Goal: Task Accomplishment & Management: Complete application form

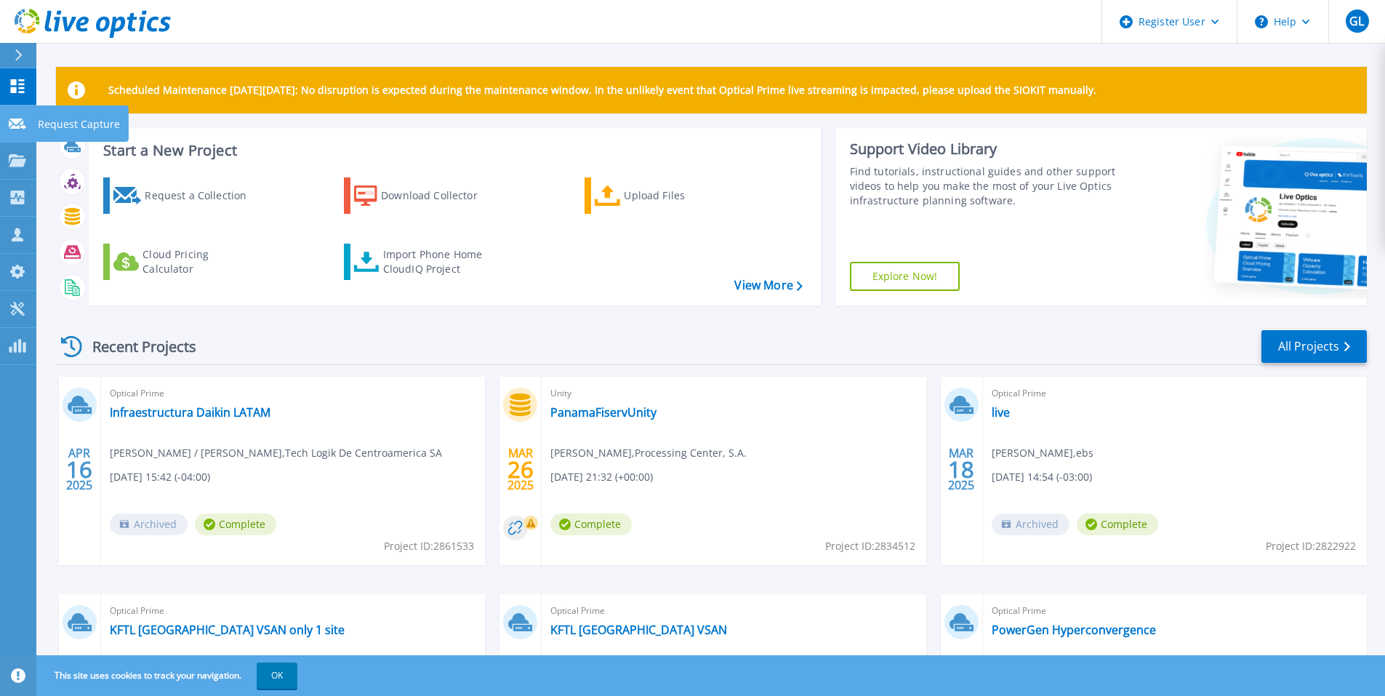
click at [18, 127] on icon at bounding box center [17, 123] width 17 height 11
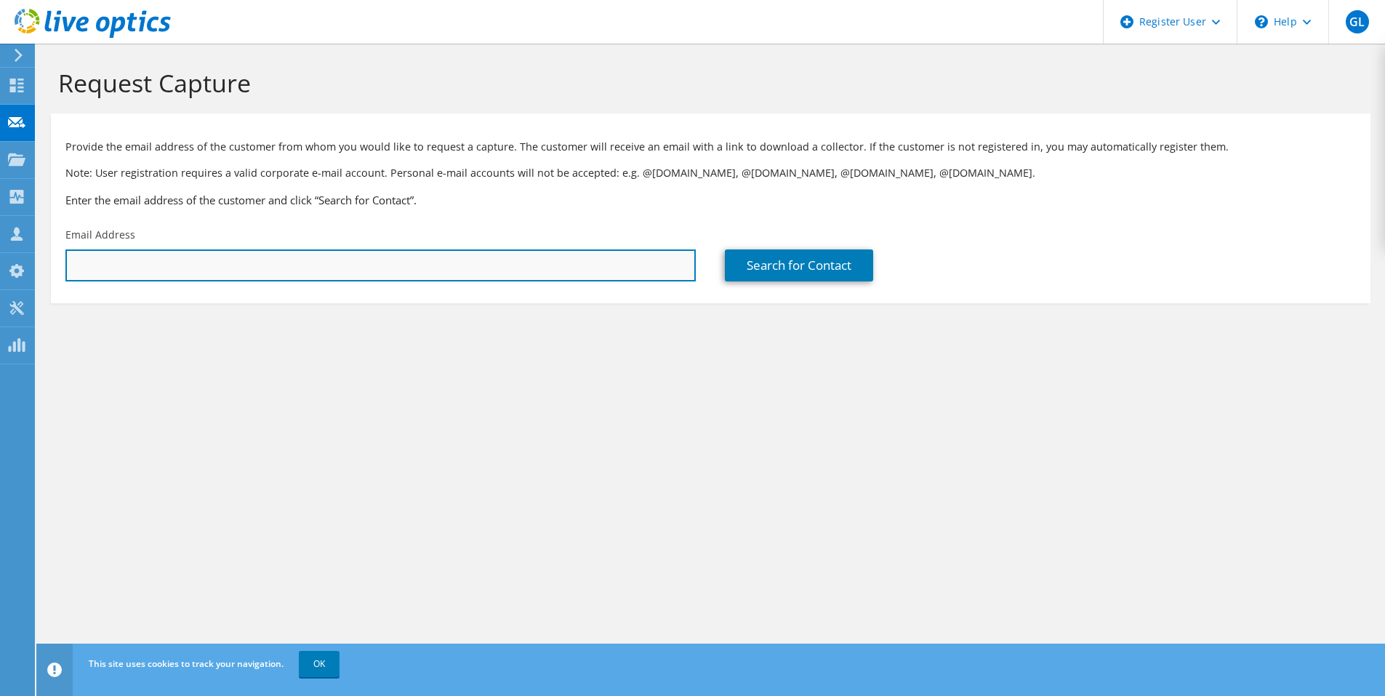
click at [374, 262] on input "text" at bounding box center [380, 265] width 630 height 32
type input "R"
drag, startPoint x: 215, startPoint y: 254, endPoint x: 222, endPoint y: 261, distance: 9.3
click at [219, 261] on input "text" at bounding box center [380, 265] width 630 height 32
paste input "[EMAIL_ADDRESS][DOMAIN_NAME]"
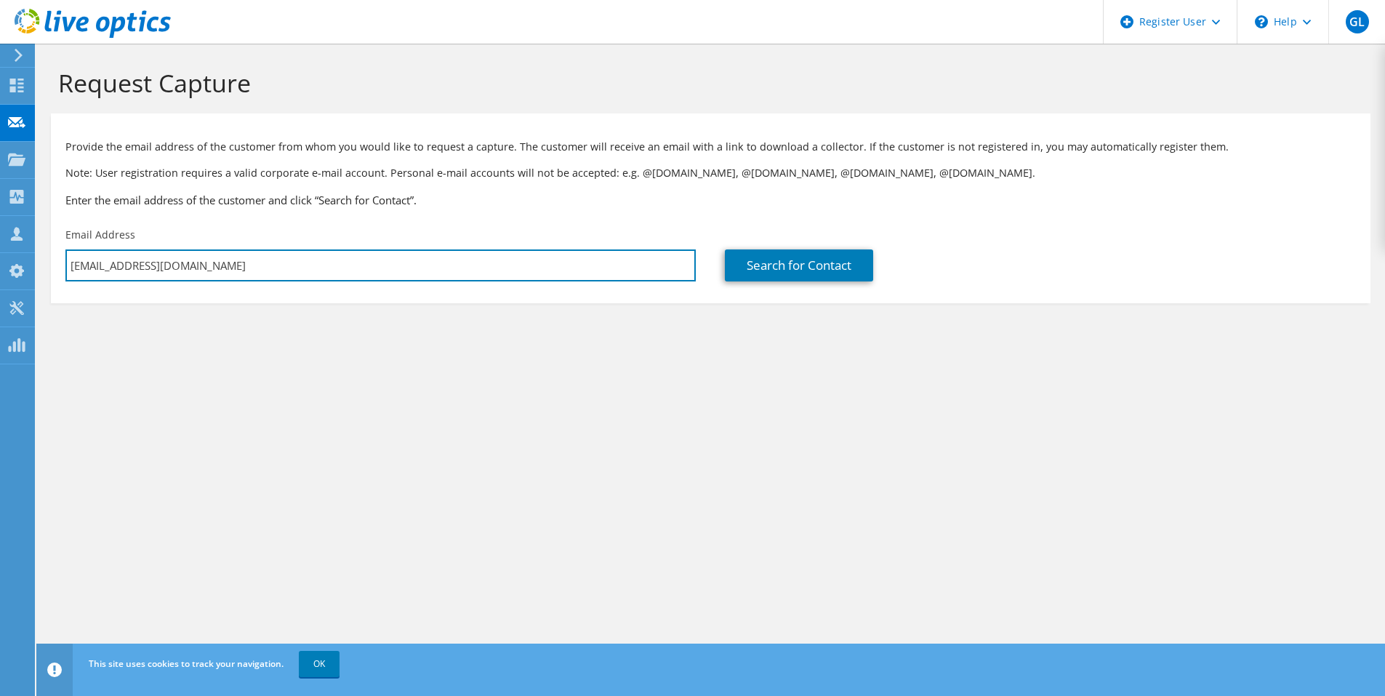
type input "[EMAIL_ADDRESS][DOMAIN_NAME]"
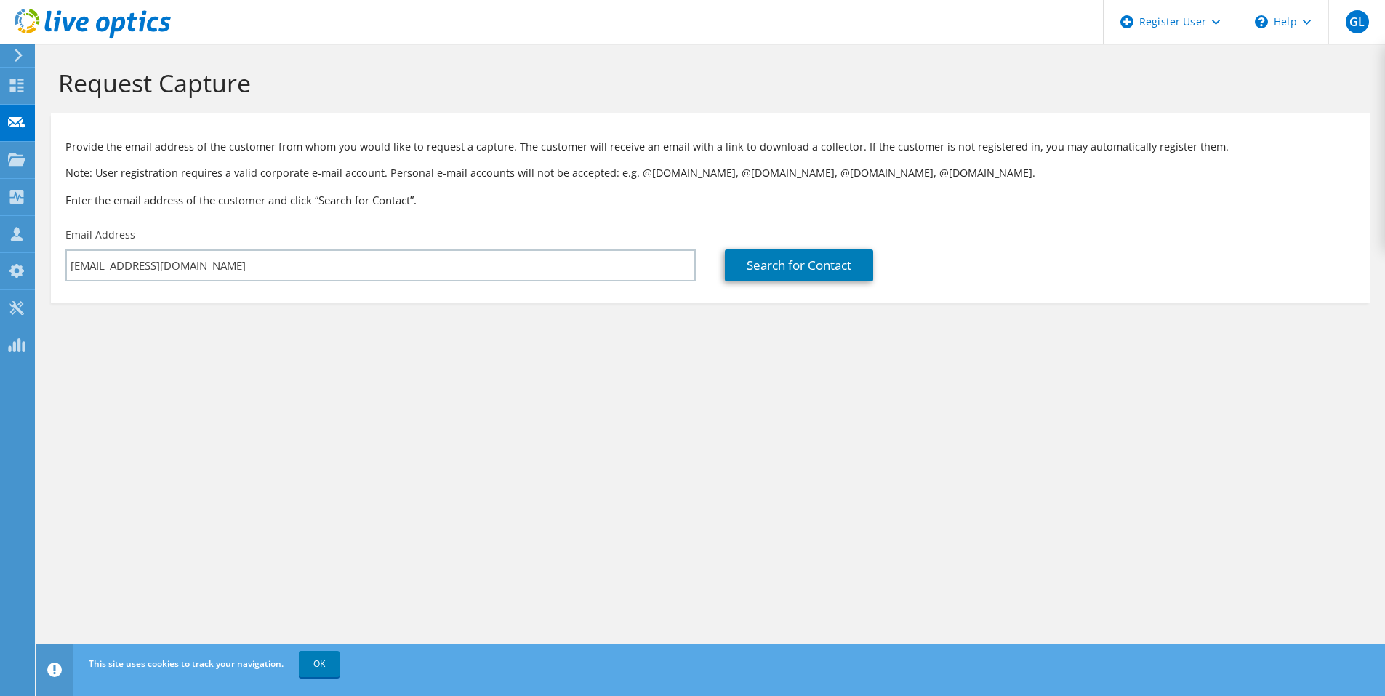
click at [766, 311] on section "Request Capture Provide the email address of the customer from whom you would l…" at bounding box center [710, 210] width 1348 height 332
click at [797, 261] on link "Search for Contact" at bounding box center [799, 265] width 148 height 32
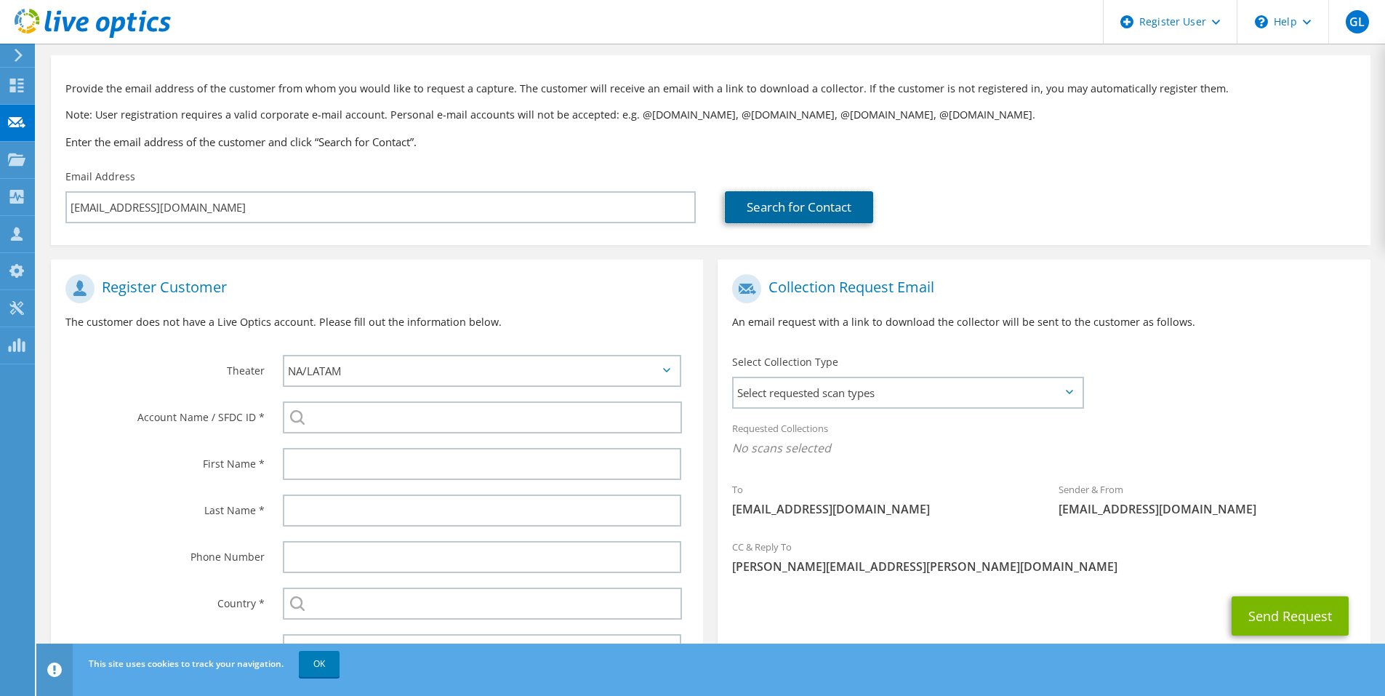
scroll to position [130, 0]
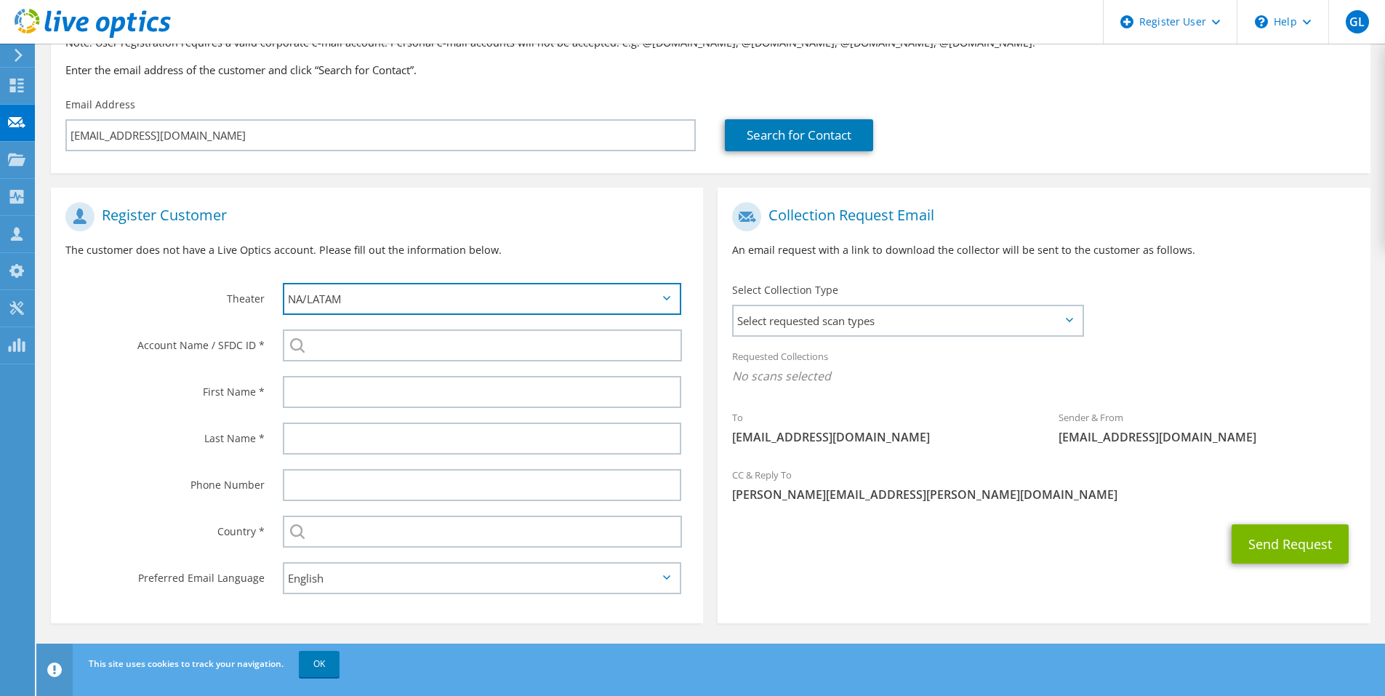
click at [444, 297] on select "APJ EMEA NA/LATAM" at bounding box center [482, 299] width 398 height 32
click at [283, 283] on select "APJ EMEA NA/LATAM" at bounding box center [482, 299] width 398 height 32
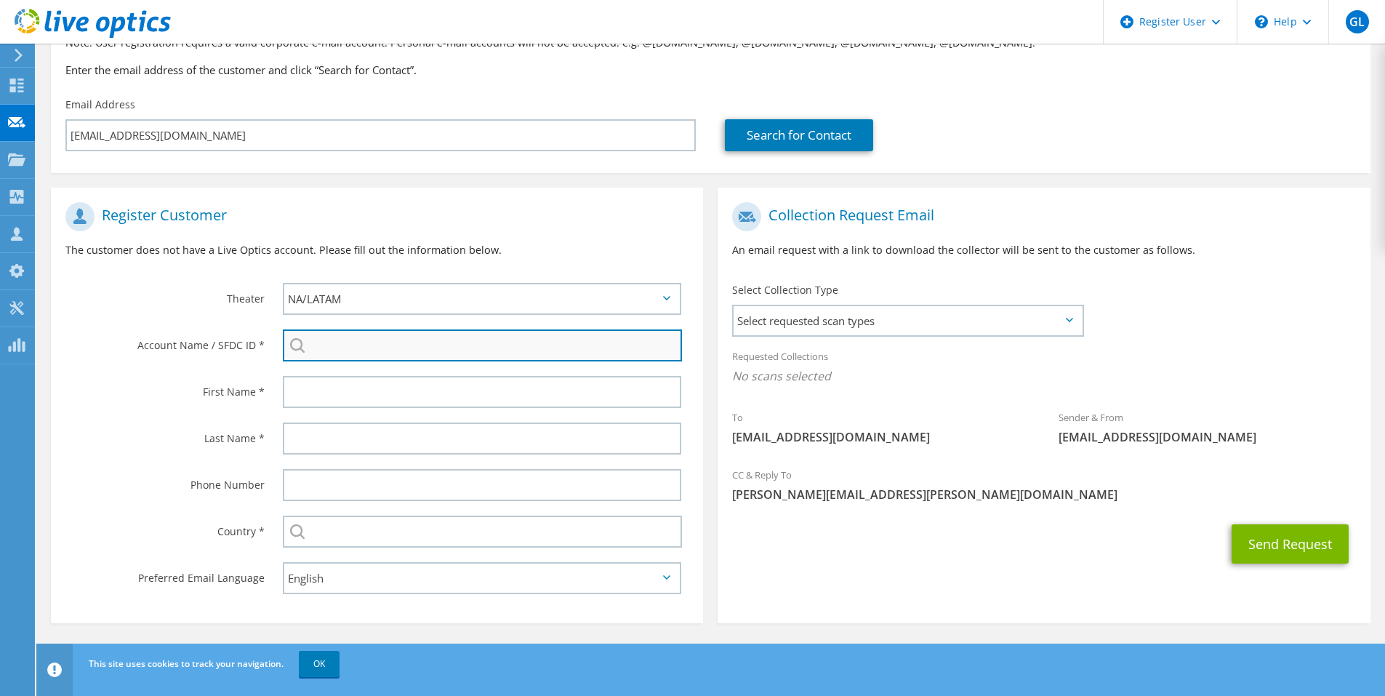
click at [360, 345] on input "search" at bounding box center [482, 345] width 399 height 32
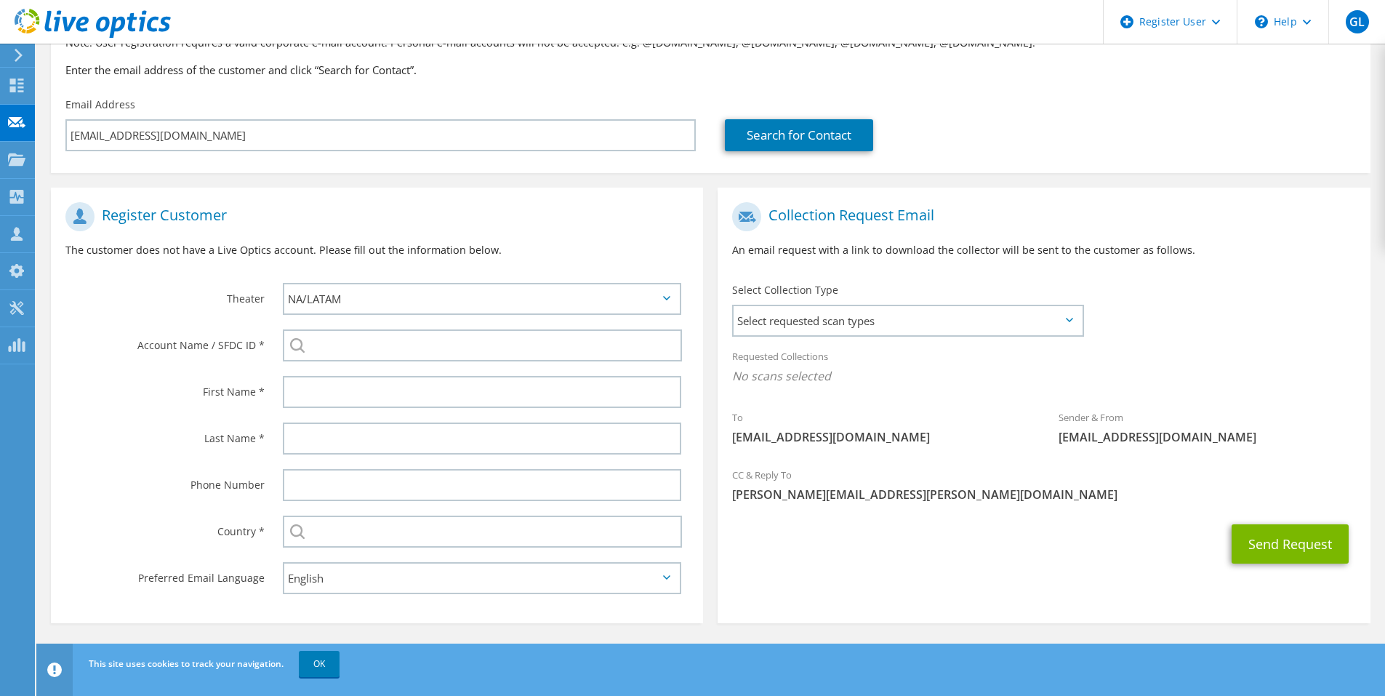
click at [709, 201] on div "Register Customer The customer does not have a Live Optics account. Please fill…" at bounding box center [377, 409] width 666 height 443
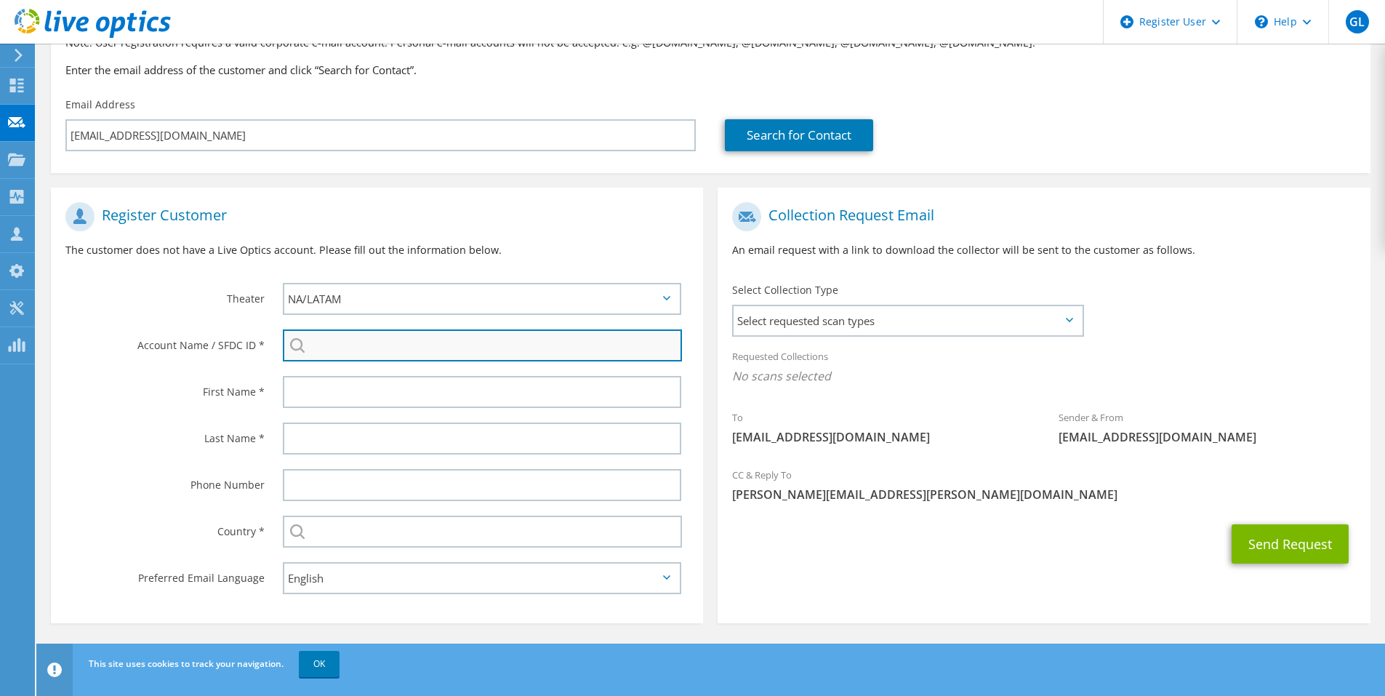
click at [457, 344] on input "search" at bounding box center [482, 345] width 399 height 32
paste input "29912093"
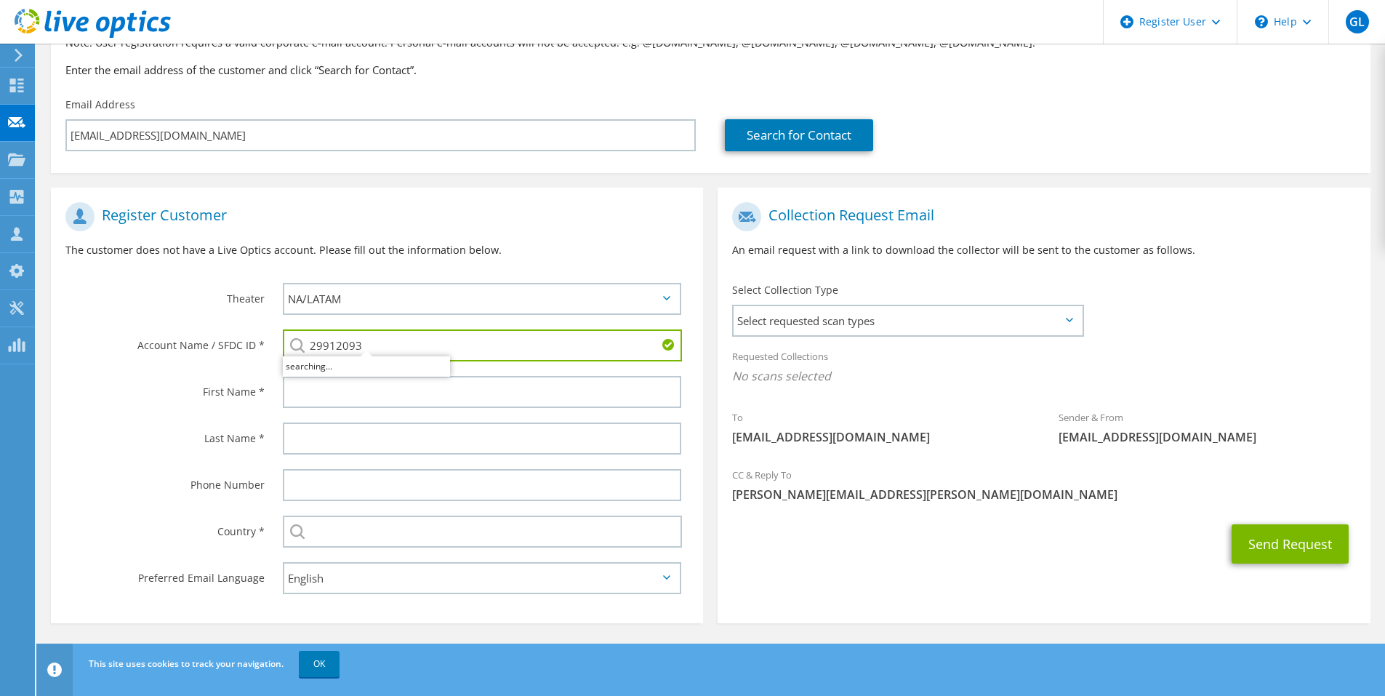
type input "29912093"
click at [118, 392] on label "First Name *" at bounding box center [164, 387] width 199 height 23
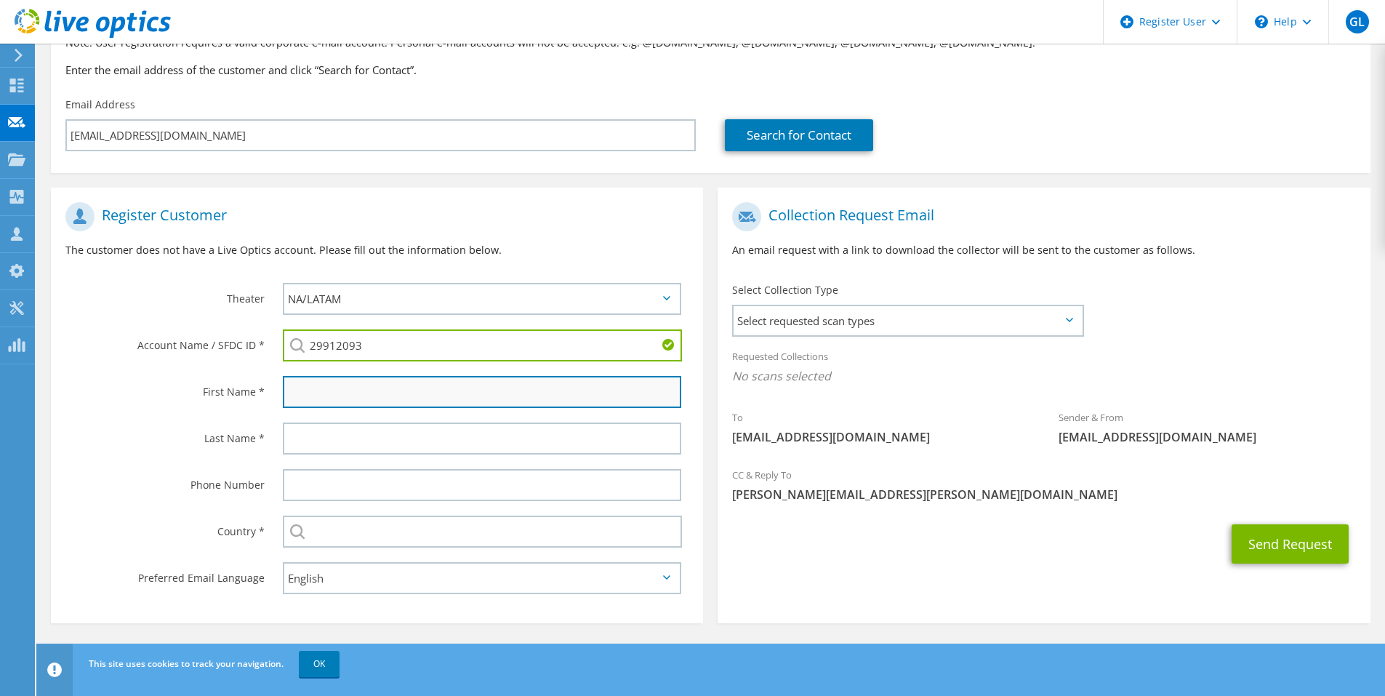
click at [330, 398] on input "text" at bounding box center [482, 392] width 398 height 32
click at [345, 399] on input "text" at bounding box center [482, 392] width 398 height 32
click at [304, 378] on input "text" at bounding box center [482, 392] width 398 height 32
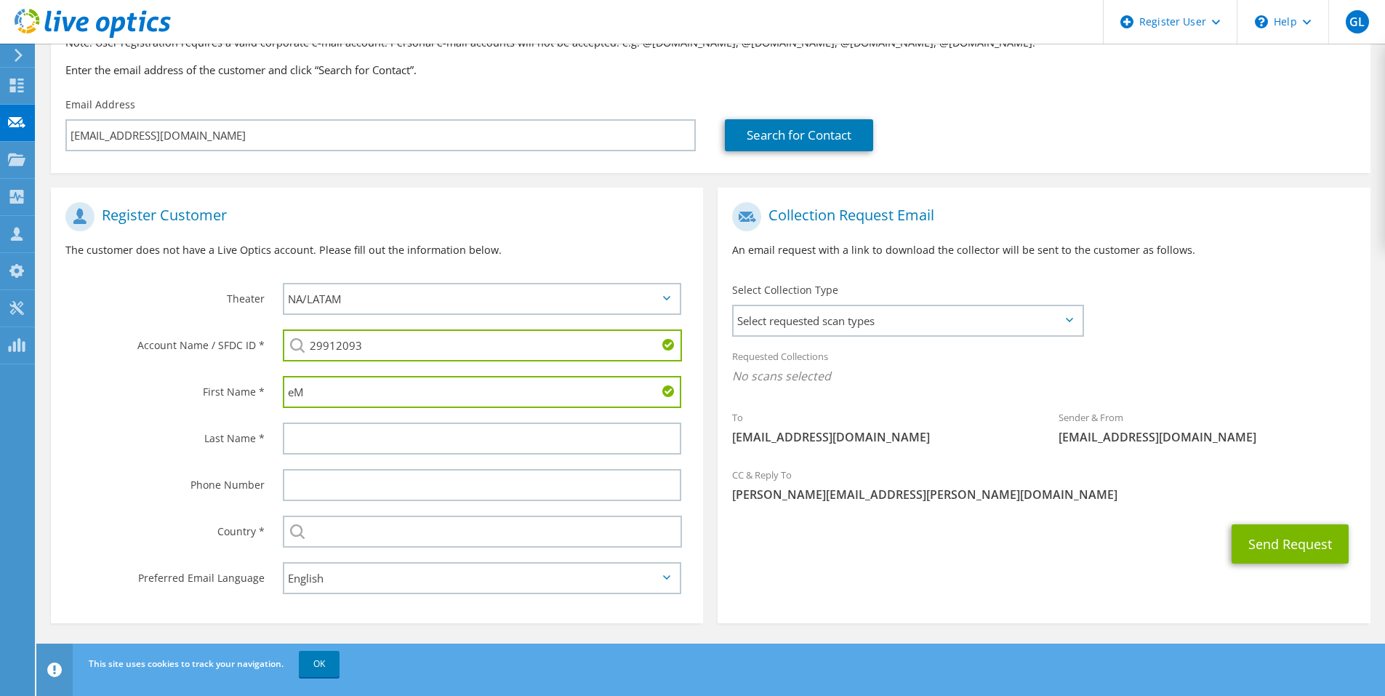
type input "e"
type input "[PERSON_NAME]"
type input "v"
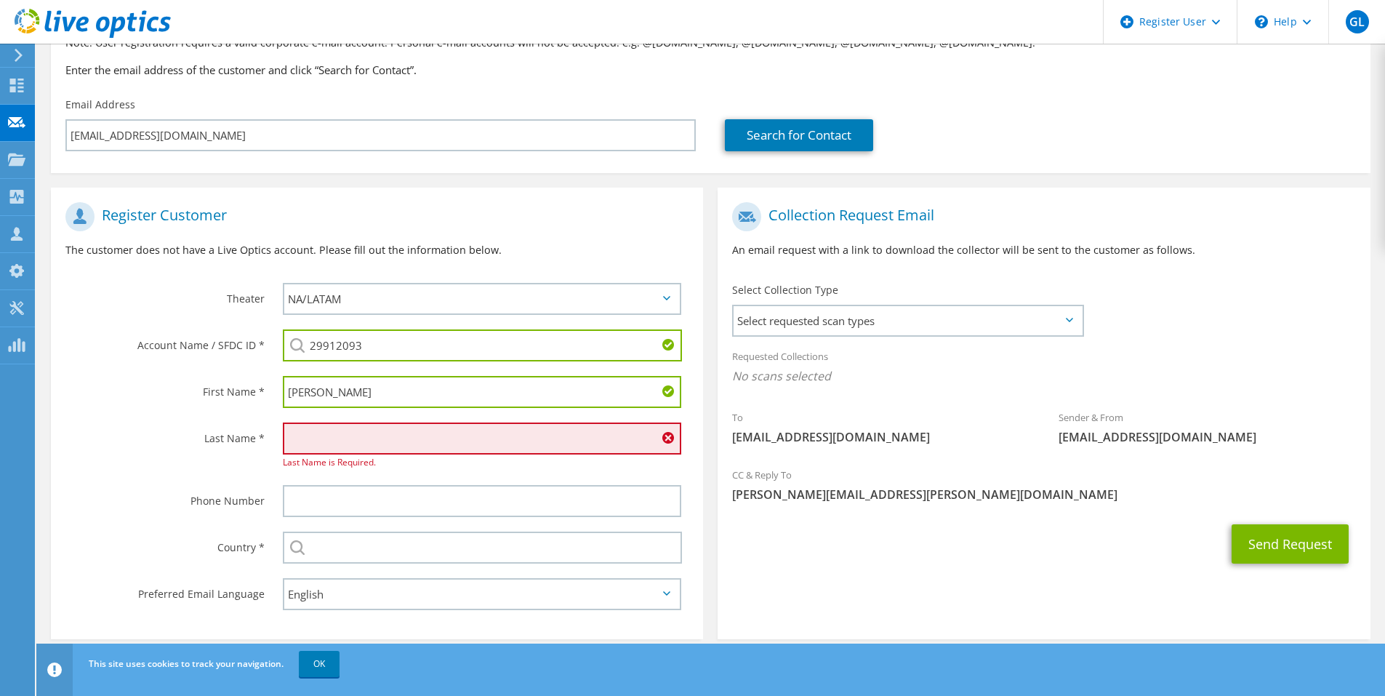
type input "v"
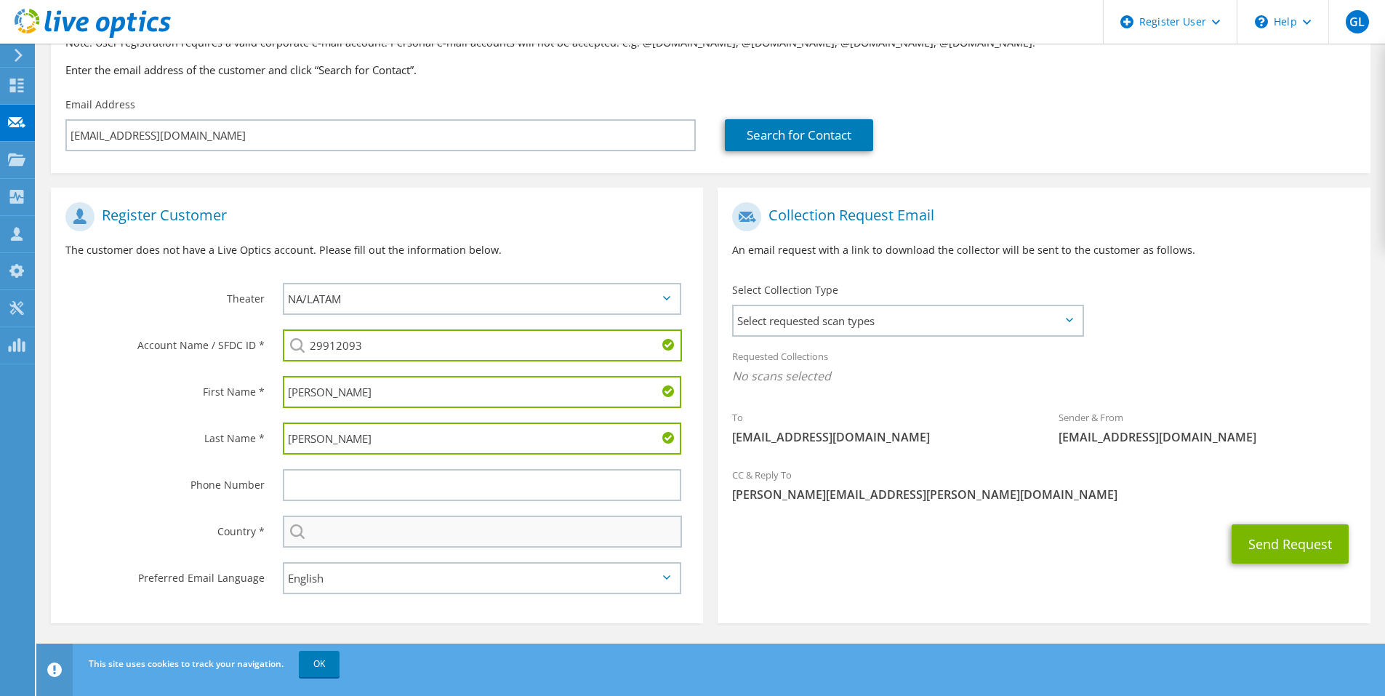
type input "[PERSON_NAME]"
click at [347, 531] on input "text" at bounding box center [482, 531] width 399 height 32
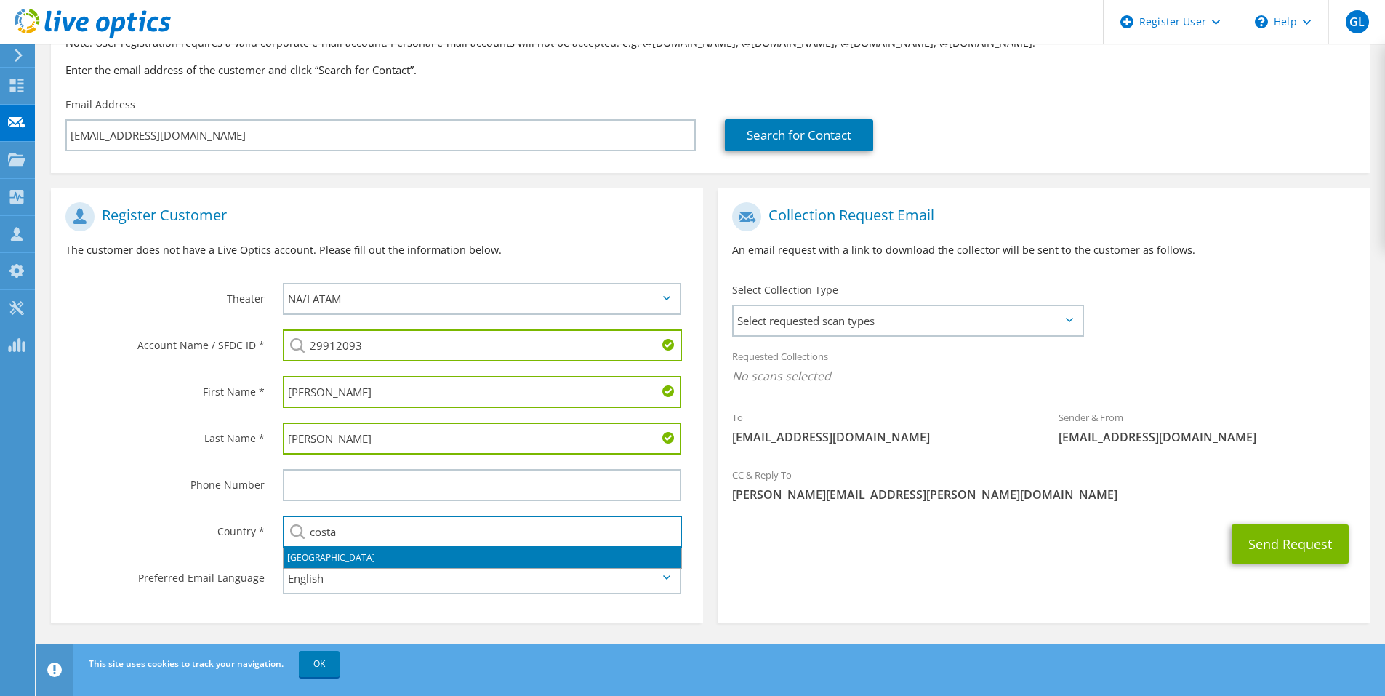
drag, startPoint x: 334, startPoint y: 547, endPoint x: 339, endPoint y: 555, distance: 9.1
click at [335, 548] on li "[GEOGRAPHIC_DATA]" at bounding box center [482, 557] width 398 height 20
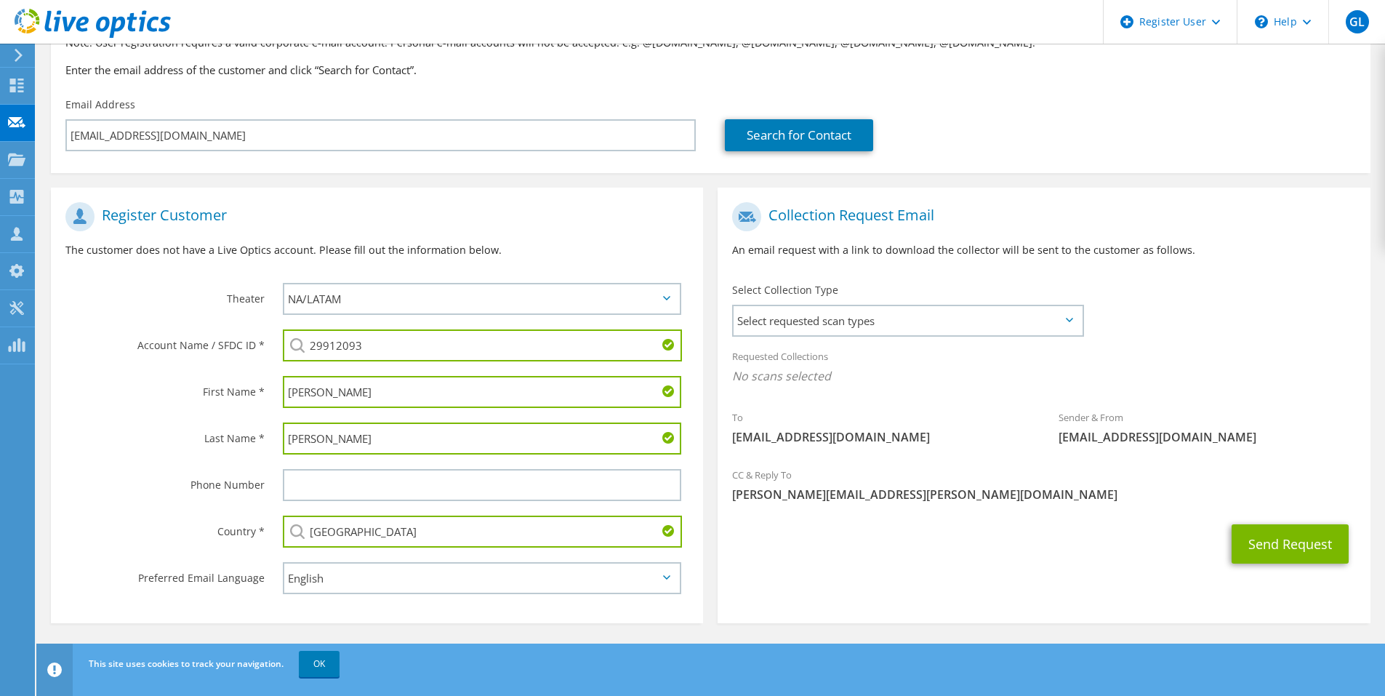
type input "[GEOGRAPHIC_DATA]"
click at [383, 578] on select "English Deutsch Español Français Italiano Polski Português Русский 한국어 中文 日本語" at bounding box center [482, 578] width 398 height 32
select select "es-ES"
click at [283, 562] on select "English Deutsch Español Français Italiano Polski Português Русский 한국어 中文 日本語" at bounding box center [482, 578] width 398 height 32
drag, startPoint x: 983, startPoint y: 441, endPoint x: 984, endPoint y: 433, distance: 8.0
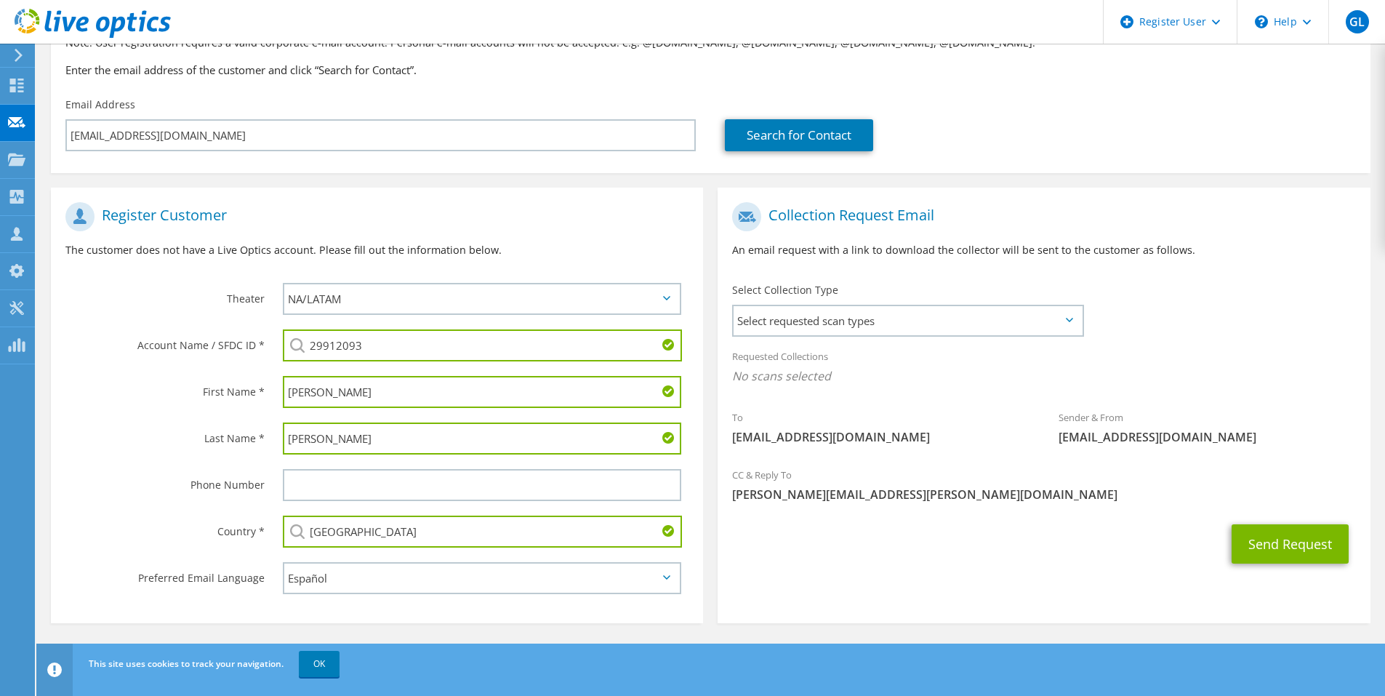
click at [984, 440] on span "[EMAIL_ADDRESS][DOMAIN_NAME]" at bounding box center [880, 437] width 297 height 16
click at [952, 337] on div "Select Collection Type Select requested scan types Server Virtualization Optica…" at bounding box center [907, 307] width 380 height 65
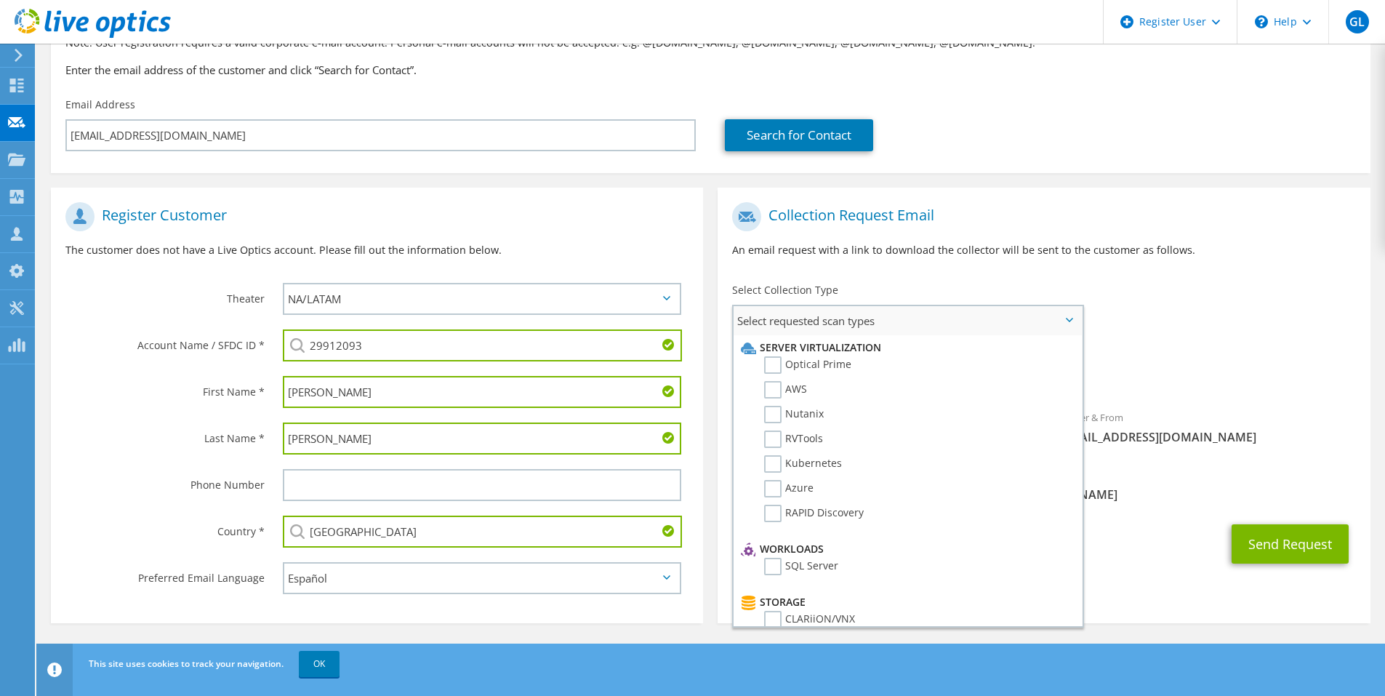
click at [952, 324] on span "Select requested scan types" at bounding box center [907, 320] width 348 height 29
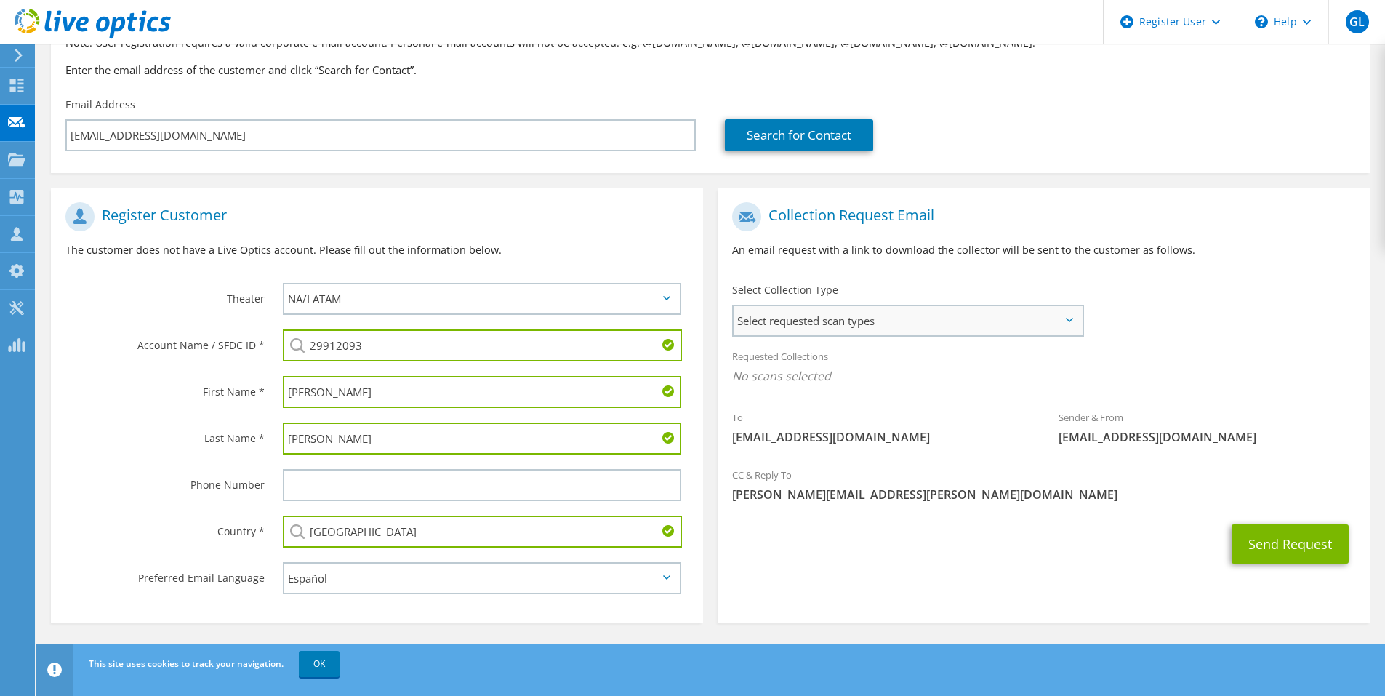
click at [955, 321] on span "Select requested scan types" at bounding box center [907, 320] width 348 height 29
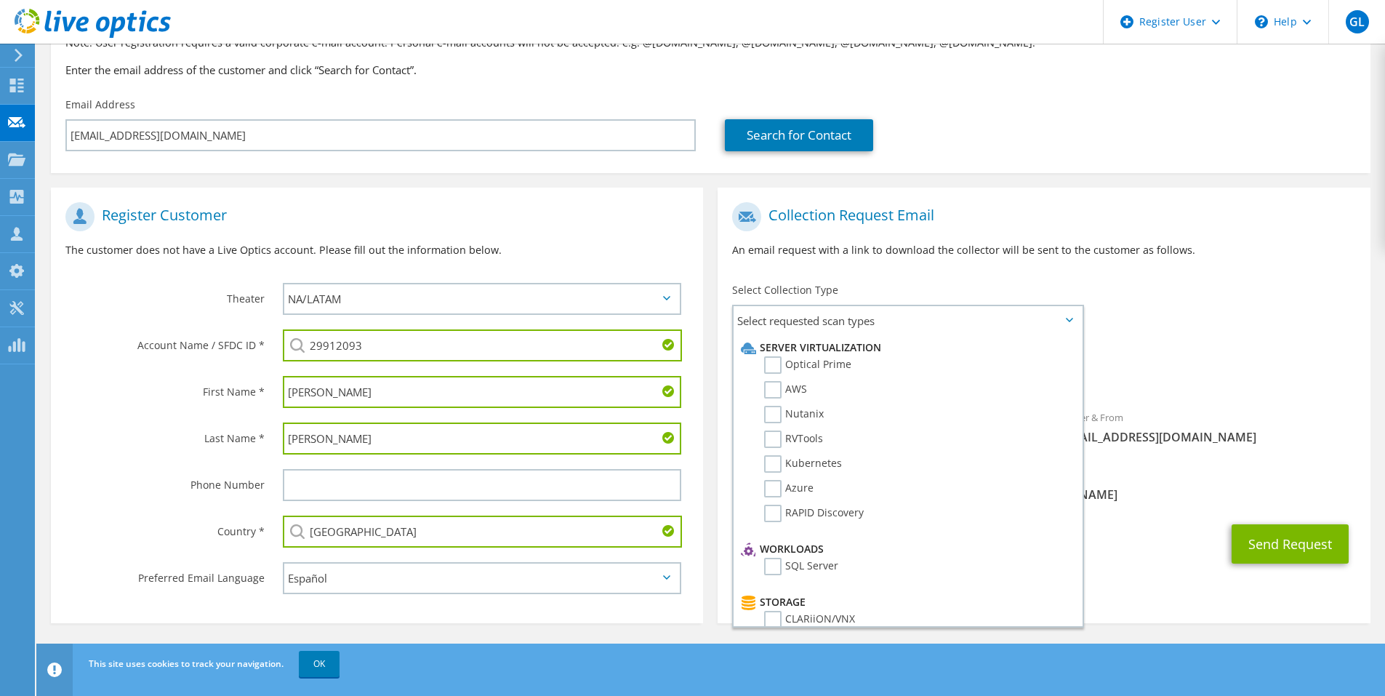
scroll to position [0, 0]
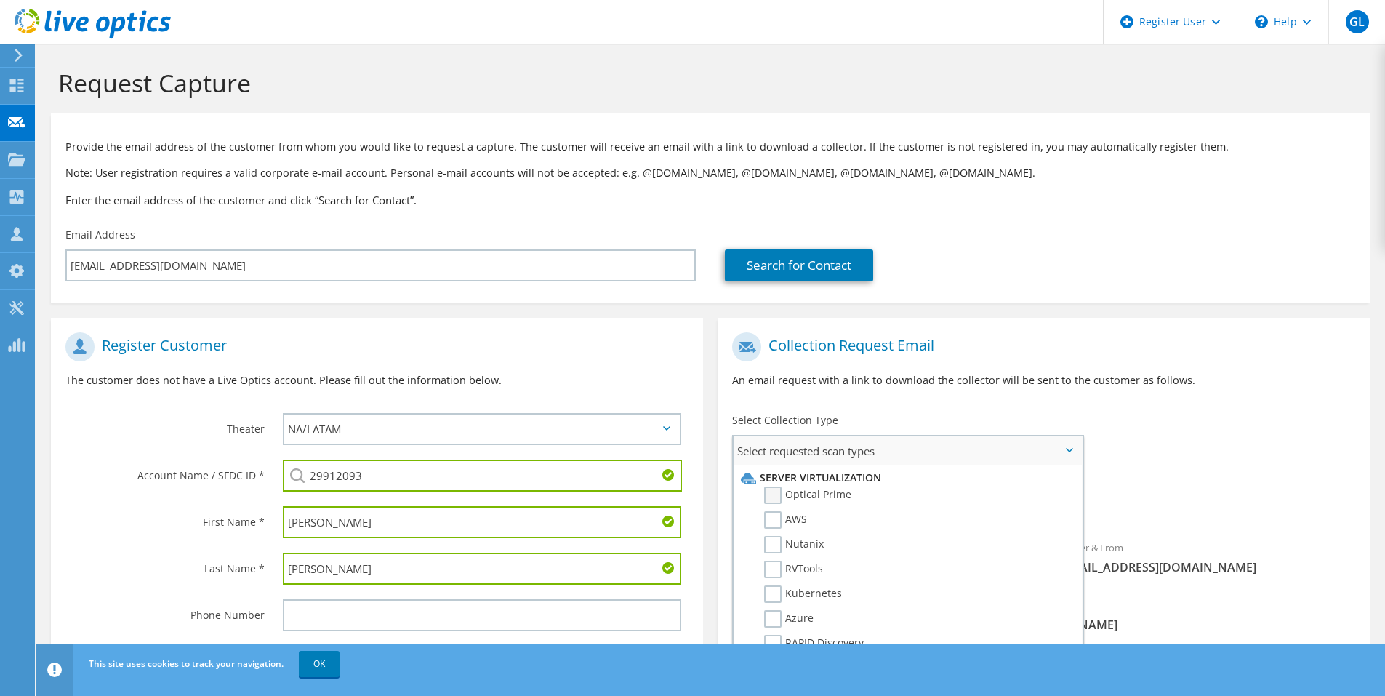
click at [776, 493] on label "Optical Prime" at bounding box center [807, 494] width 87 height 17
click at [0, 0] on input "Optical Prime" at bounding box center [0, 0] width 0 height 0
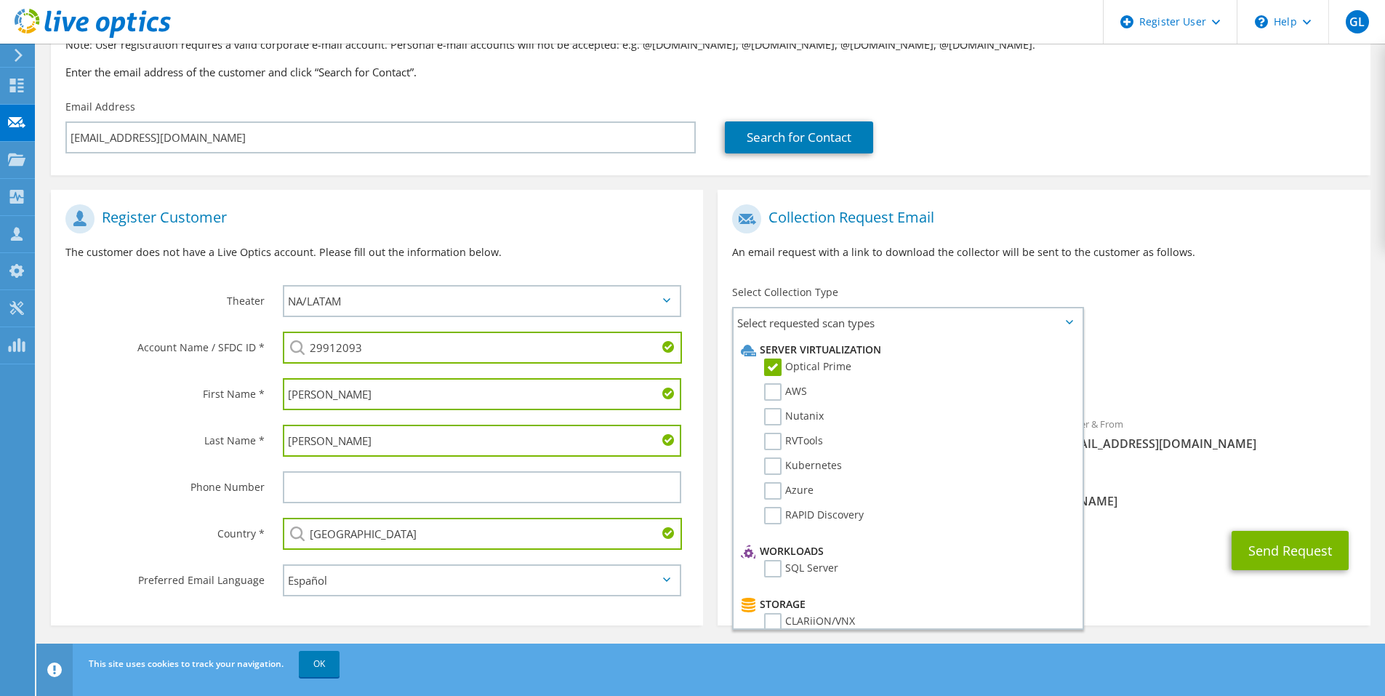
scroll to position [130, 0]
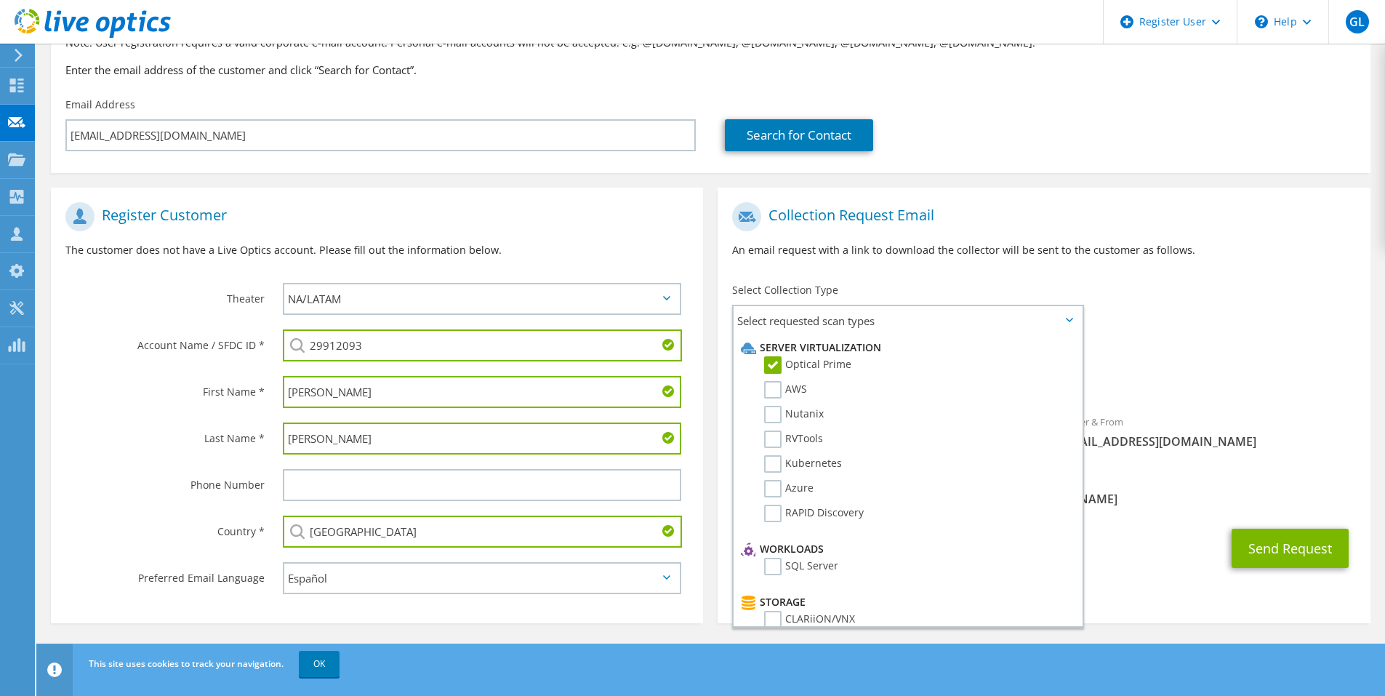
click at [1260, 321] on div "To [EMAIL_ADDRESS][DOMAIN_NAME] Sender & From [EMAIL_ADDRESS][DOMAIN_NAME]" at bounding box center [1043, 329] width 652 height 269
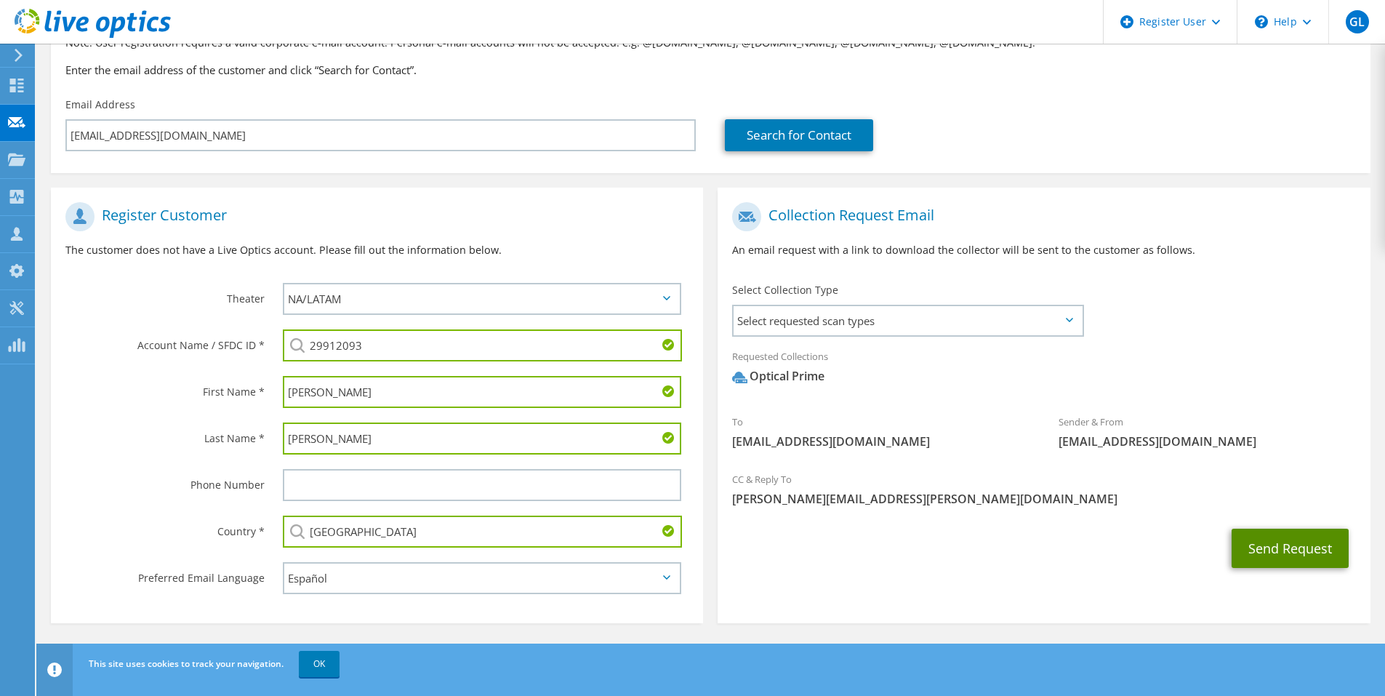
click at [1267, 544] on button "Send Request" at bounding box center [1289, 547] width 117 height 39
